Goal: Information Seeking & Learning: Learn about a topic

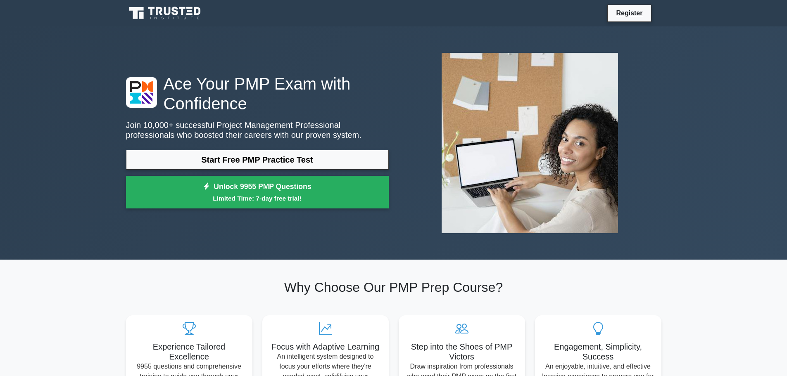
click at [181, 52] on div "Ace Your PMP Exam with Confidence Join 10,000+ successful Project Management Pr…" at bounding box center [393, 143] width 545 height 194
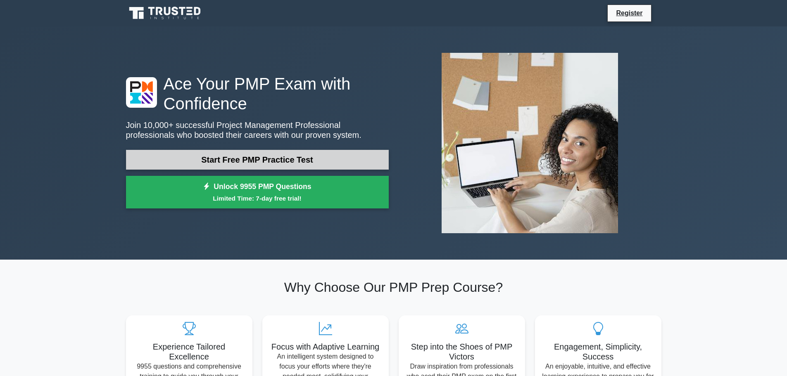
click at [264, 162] on link "Start Free PMP Practice Test" at bounding box center [257, 160] width 263 height 20
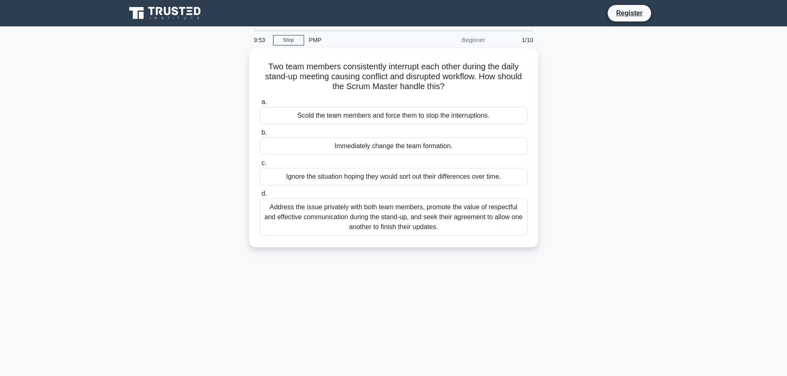
click at [474, 39] on div "Beginner" at bounding box center [454, 40] width 72 height 17
